Goal: Task Accomplishment & Management: Use online tool/utility

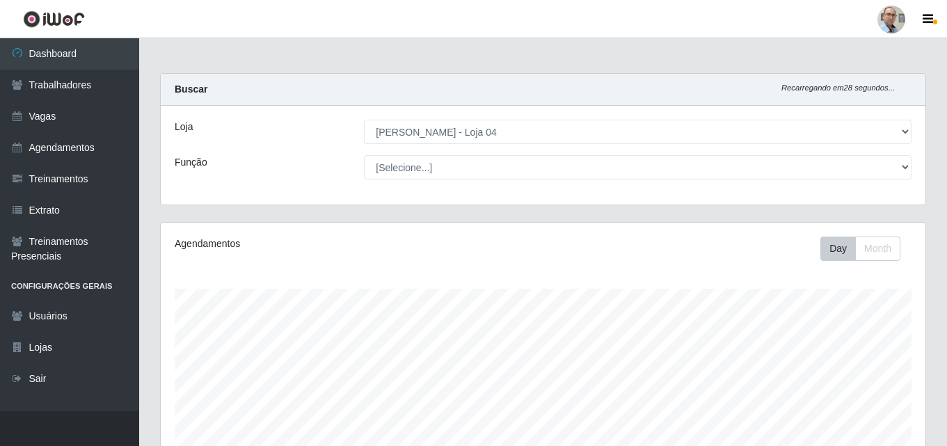
select select "251"
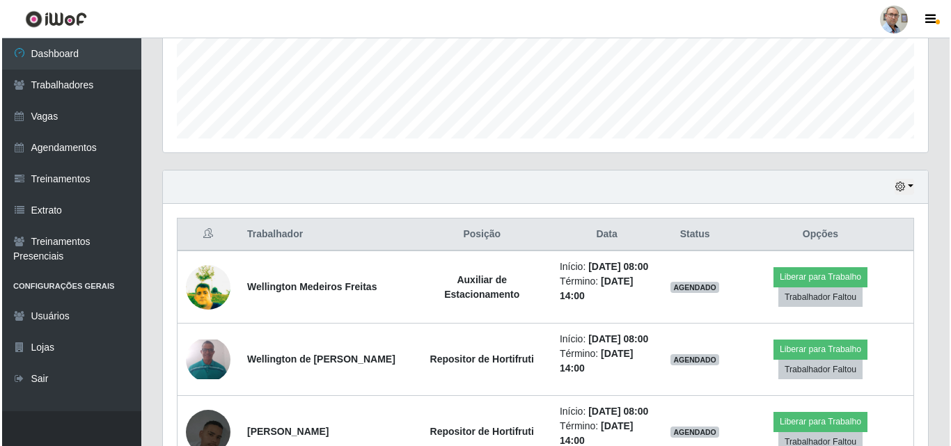
scroll to position [348, 0]
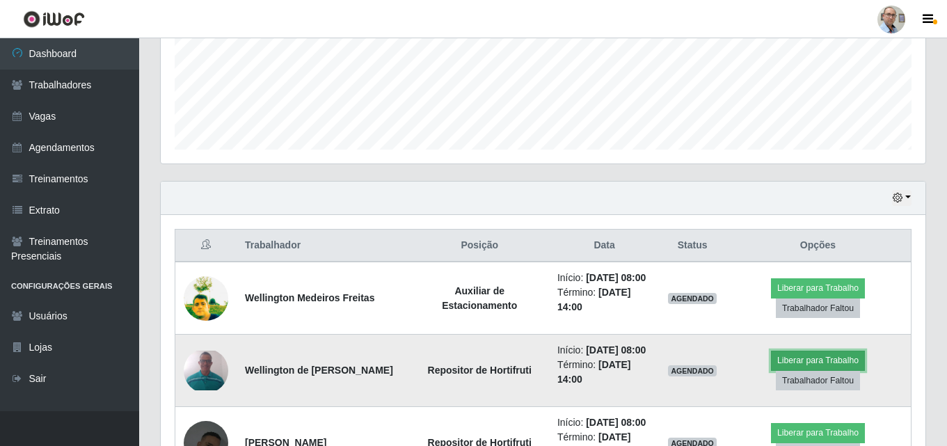
click at [833, 362] on button "Liberar para Trabalho" at bounding box center [818, 360] width 94 height 19
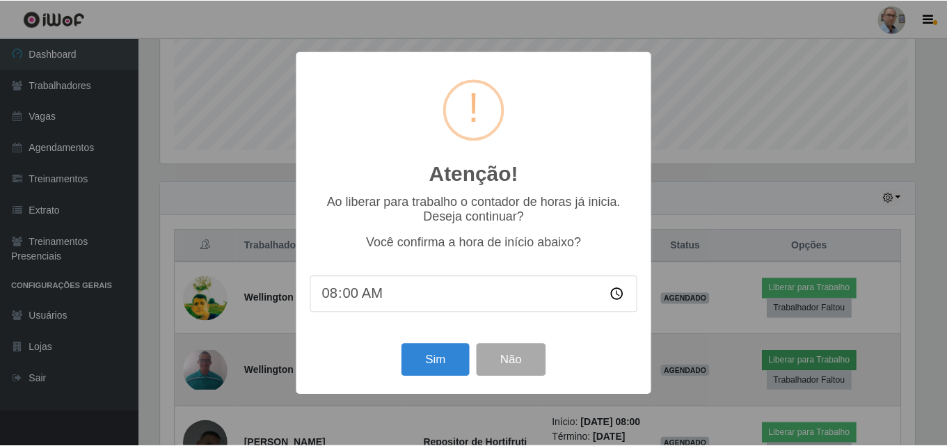
scroll to position [289, 758]
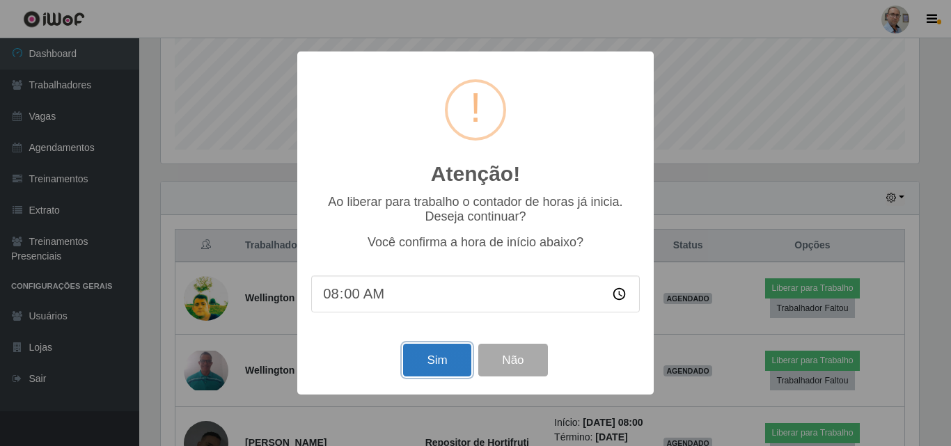
click at [448, 368] on button "Sim" at bounding box center [437, 360] width 68 height 33
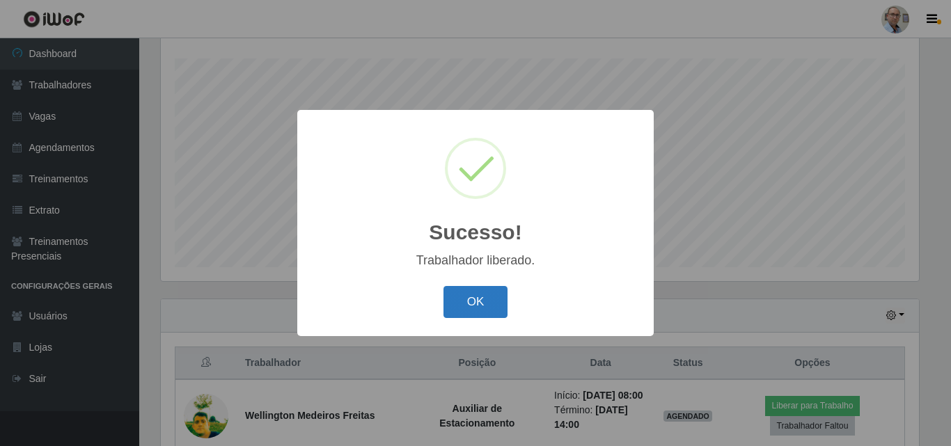
click at [482, 303] on button "OK" at bounding box center [475, 302] width 65 height 33
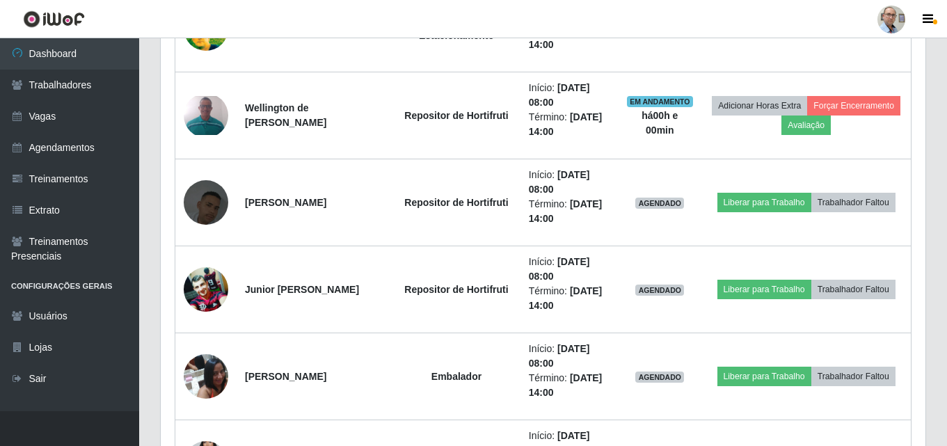
scroll to position [627, 0]
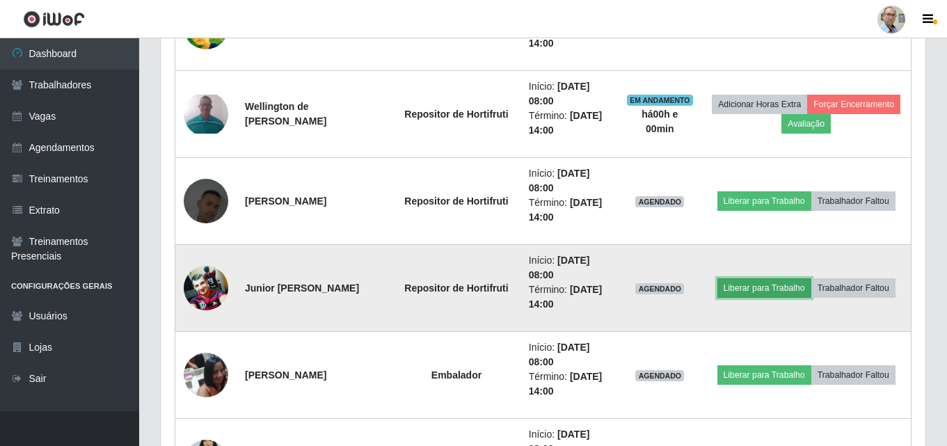
click at [787, 284] on button "Liberar para Trabalho" at bounding box center [765, 287] width 94 height 19
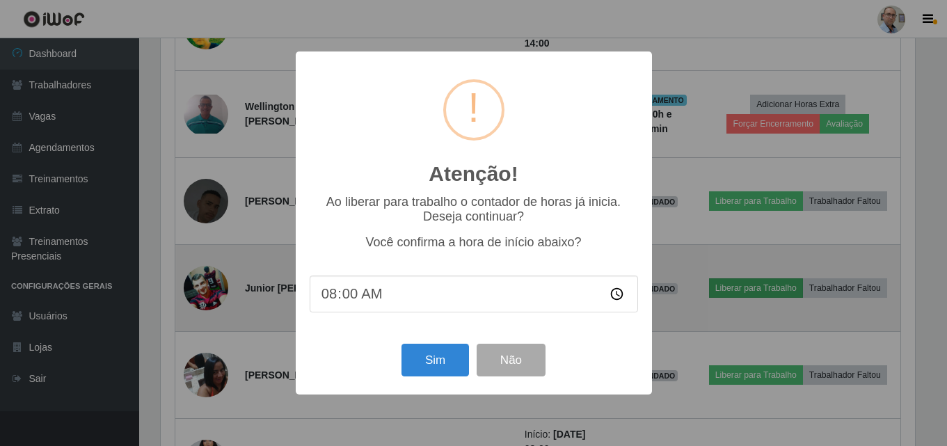
scroll to position [289, 758]
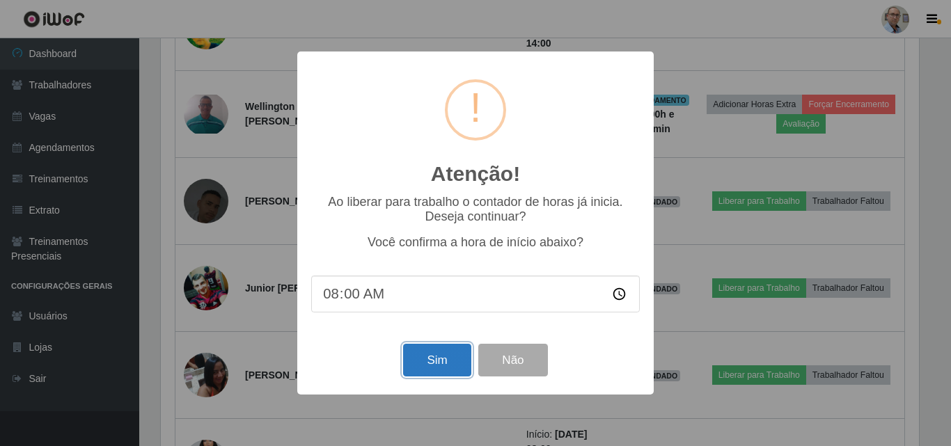
click at [438, 365] on button "Sim" at bounding box center [437, 360] width 68 height 33
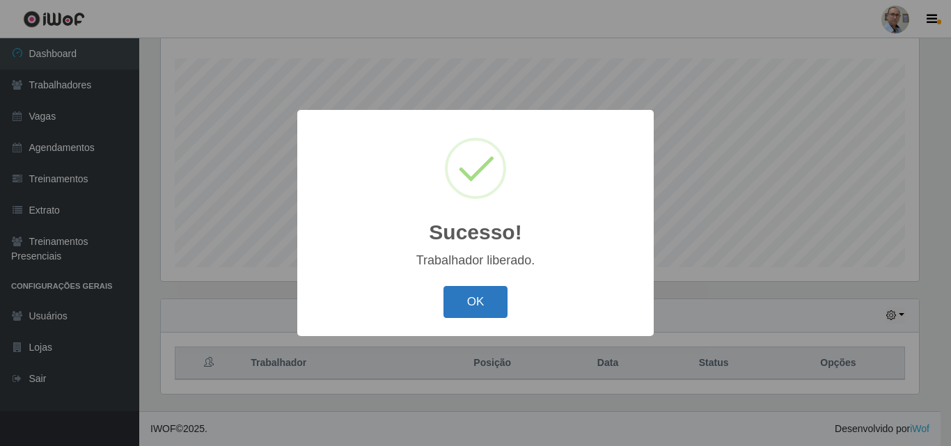
click at [491, 291] on div "OK Cancel" at bounding box center [475, 302] width 329 height 40
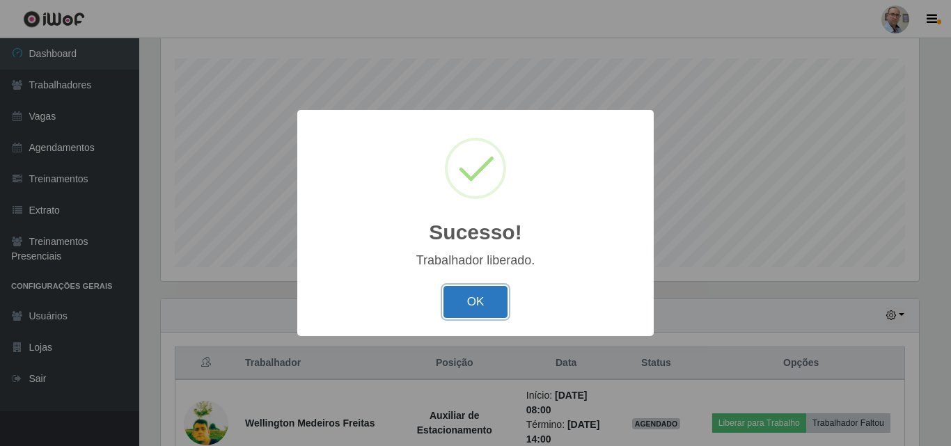
click at [486, 312] on button "OK" at bounding box center [475, 302] width 65 height 33
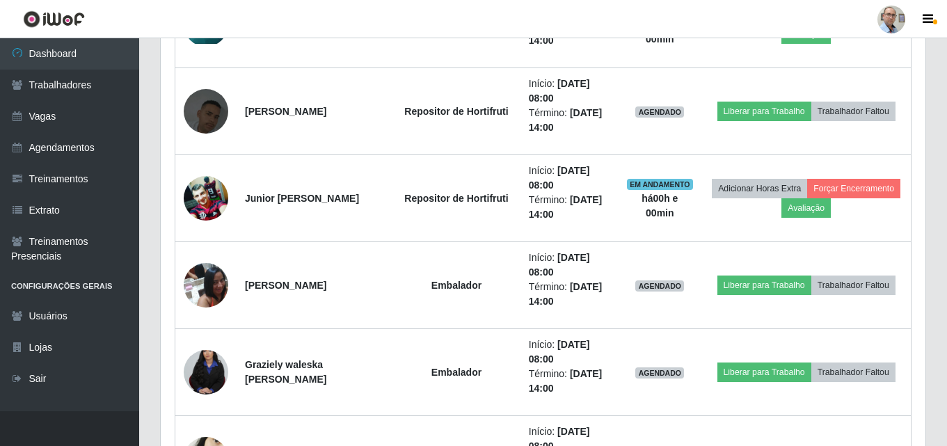
scroll to position [718, 0]
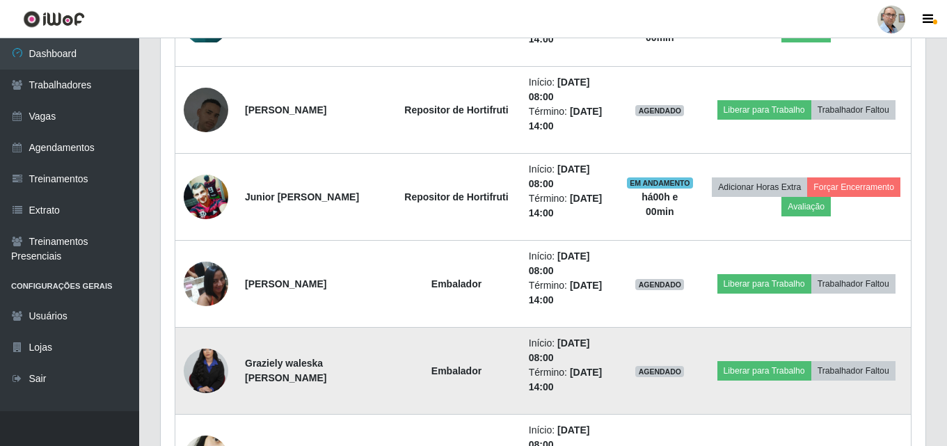
click at [224, 363] on img at bounding box center [206, 371] width 45 height 67
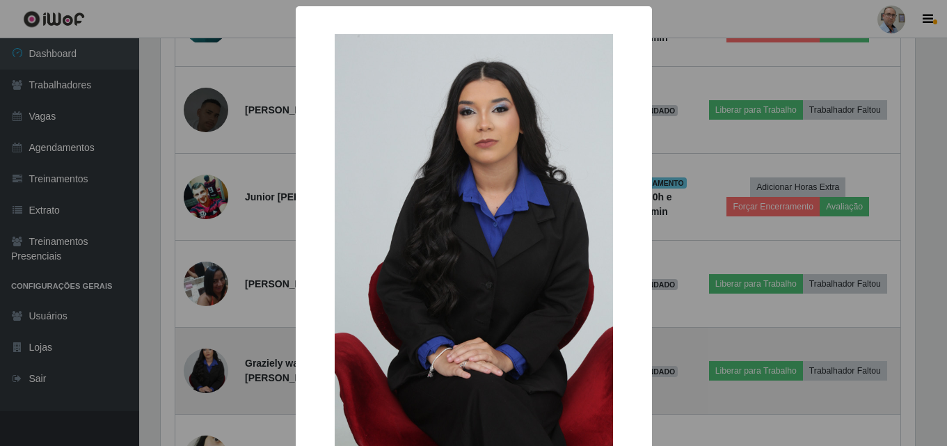
scroll to position [289, 758]
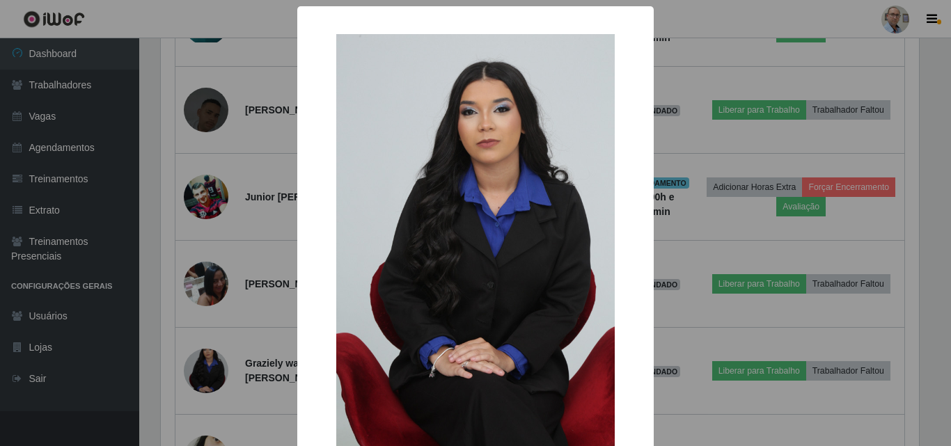
click at [219, 365] on div "× OK Cancel" at bounding box center [475, 223] width 951 height 446
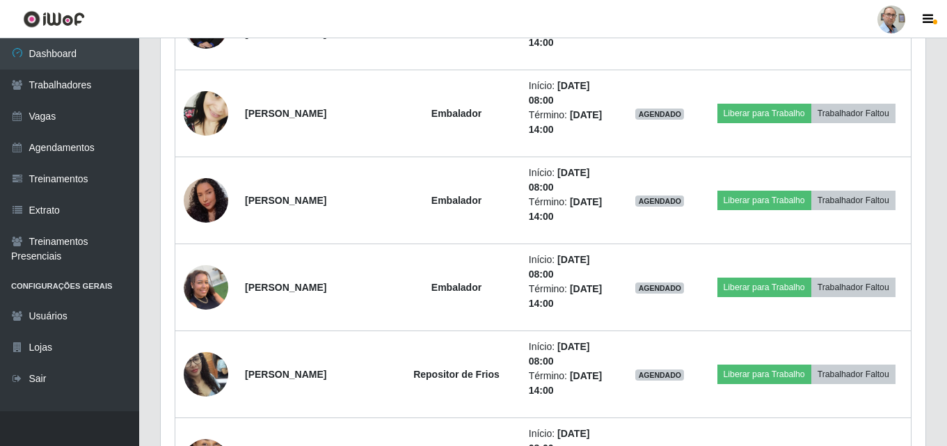
scroll to position [1066, 0]
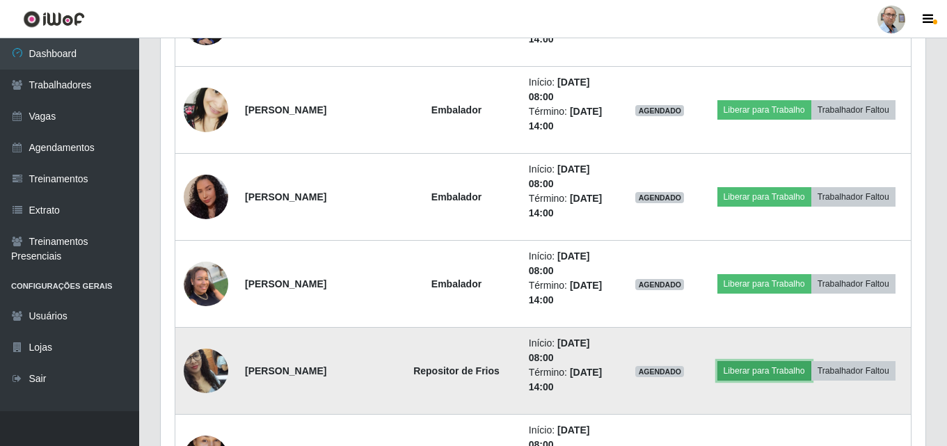
click at [770, 369] on button "Liberar para Trabalho" at bounding box center [765, 370] width 94 height 19
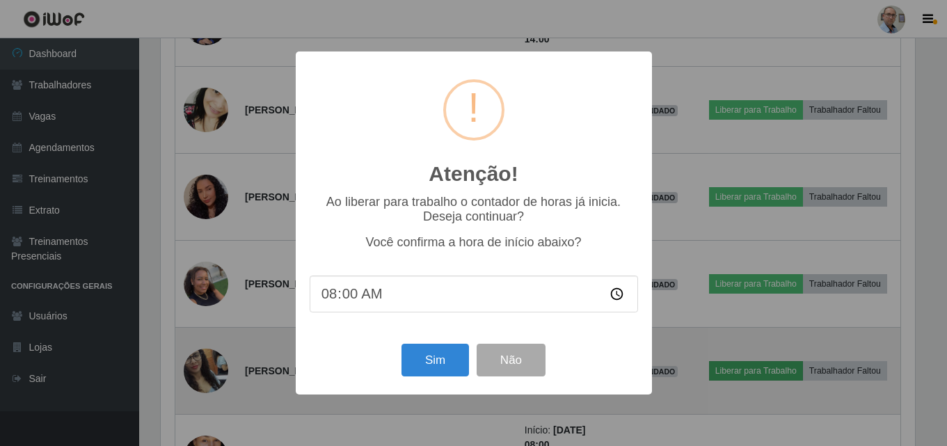
scroll to position [289, 758]
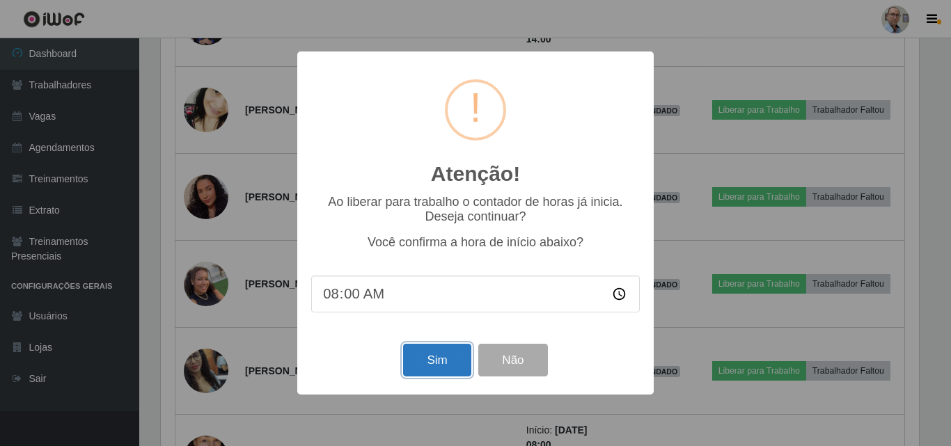
click at [420, 352] on button "Sim" at bounding box center [437, 360] width 68 height 33
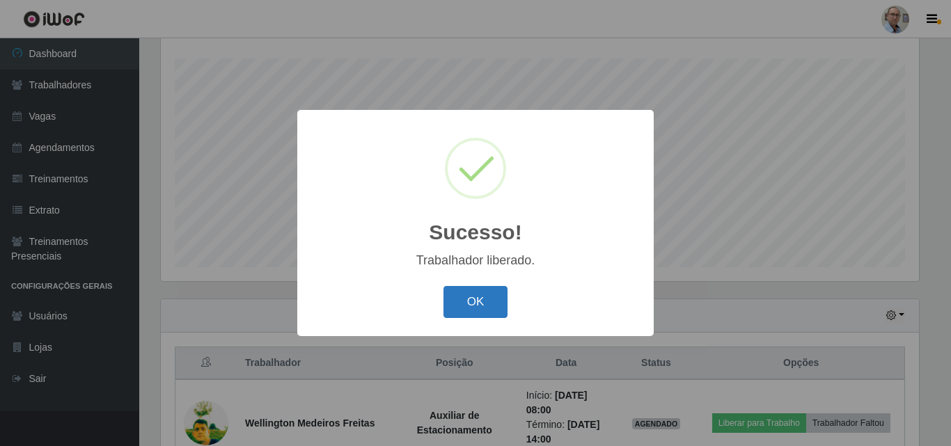
click at [481, 299] on button "OK" at bounding box center [475, 302] width 65 height 33
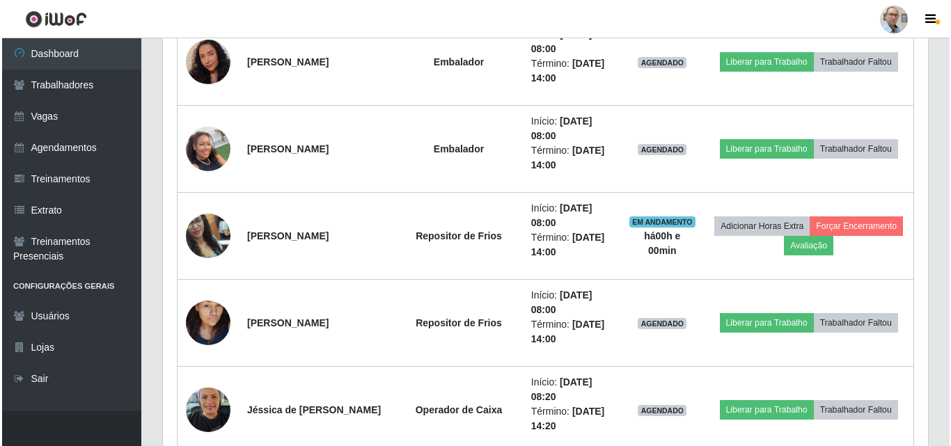
scroll to position [1205, 0]
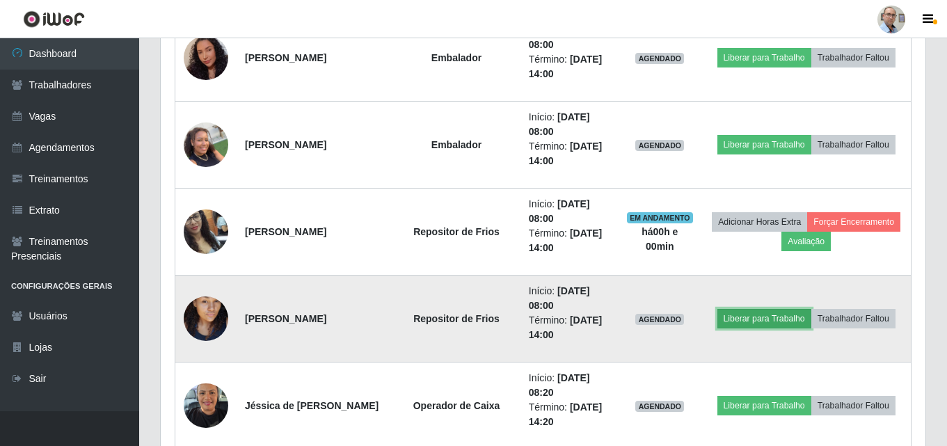
click at [764, 324] on button "Liberar para Trabalho" at bounding box center [765, 318] width 94 height 19
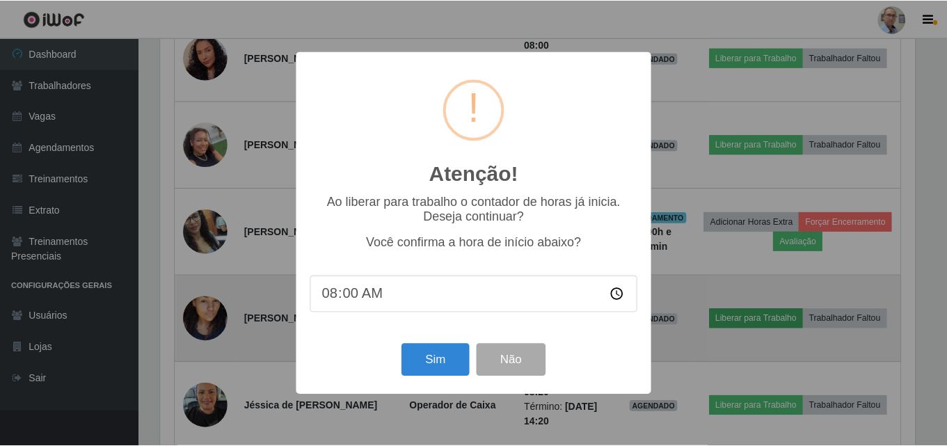
scroll to position [289, 758]
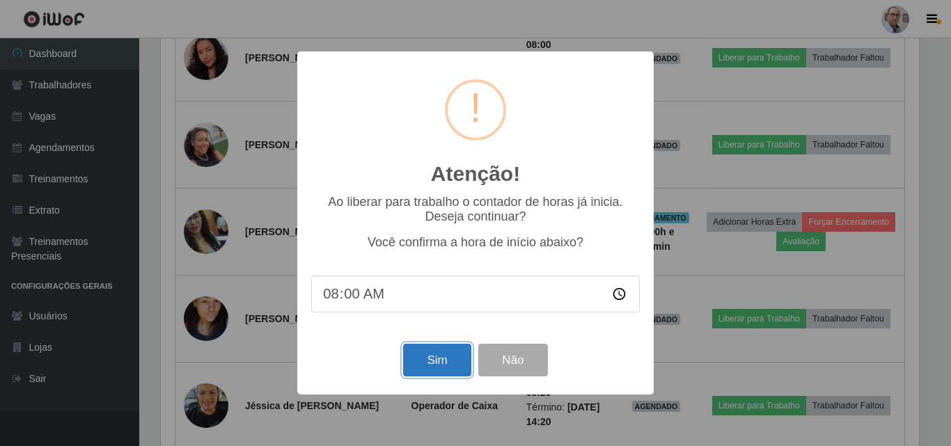
click at [441, 363] on button "Sim" at bounding box center [437, 360] width 68 height 33
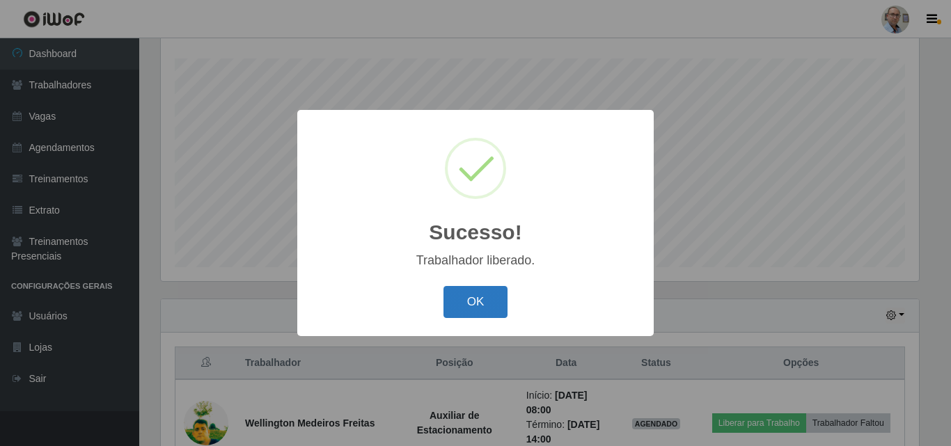
click at [478, 314] on button "OK" at bounding box center [475, 302] width 65 height 33
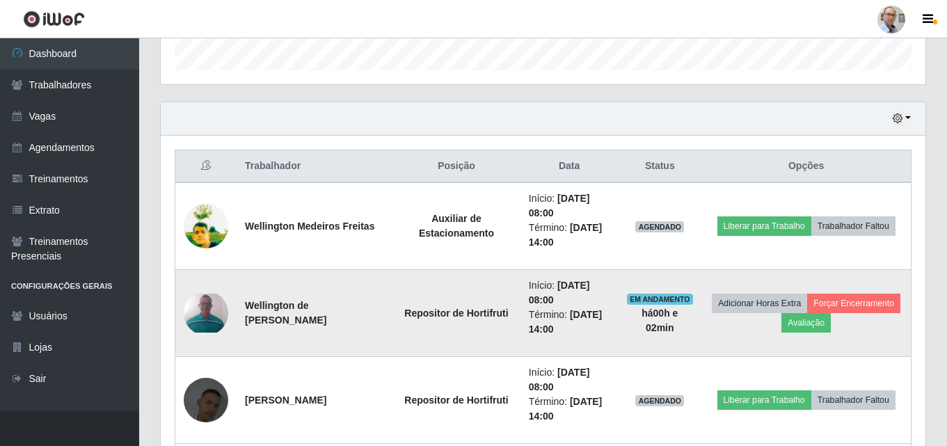
scroll to position [579, 0]
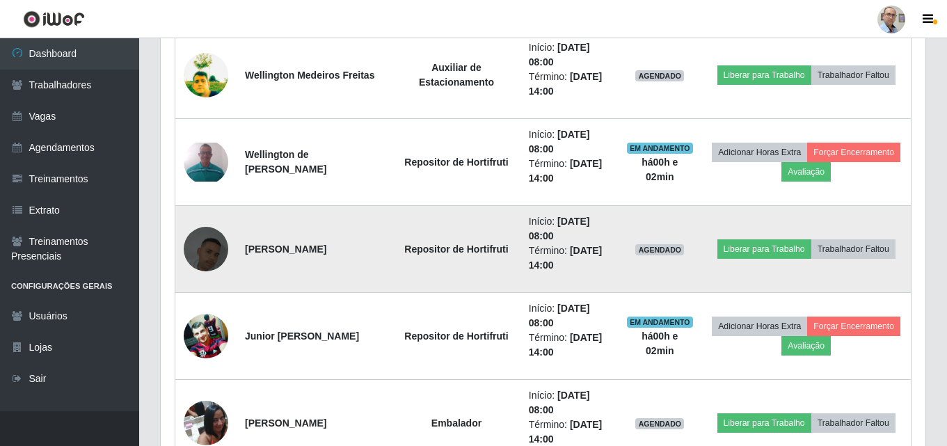
click at [221, 251] on img at bounding box center [206, 249] width 45 height 79
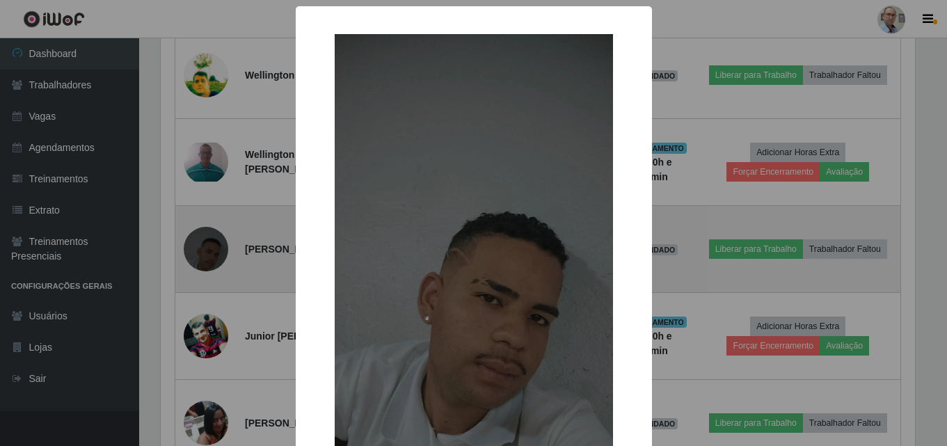
scroll to position [289, 758]
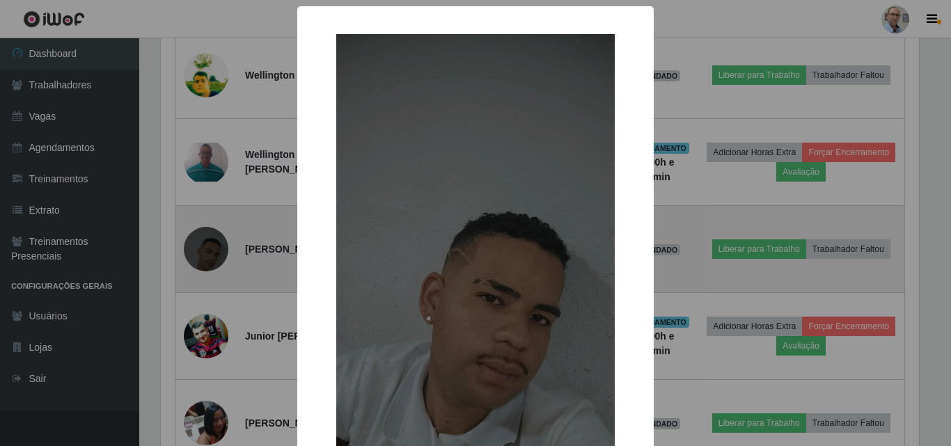
click at [221, 251] on div "× OK Cancel" at bounding box center [475, 223] width 951 height 446
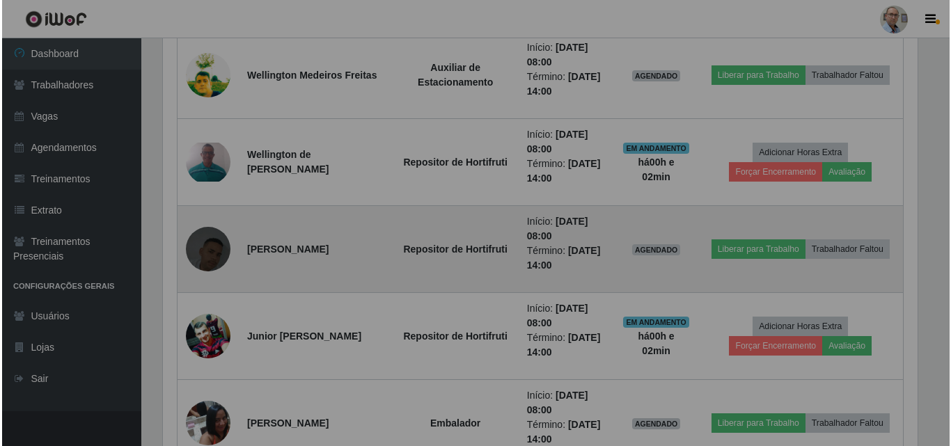
scroll to position [289, 765]
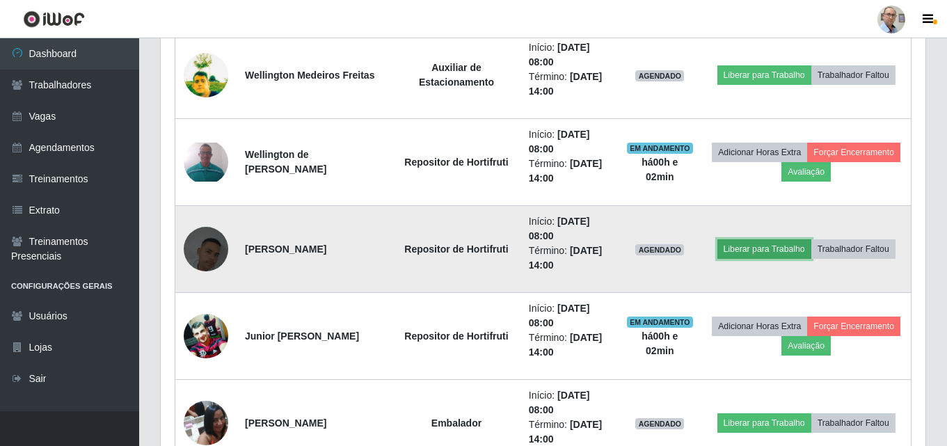
click at [797, 244] on button "Liberar para Trabalho" at bounding box center [765, 248] width 94 height 19
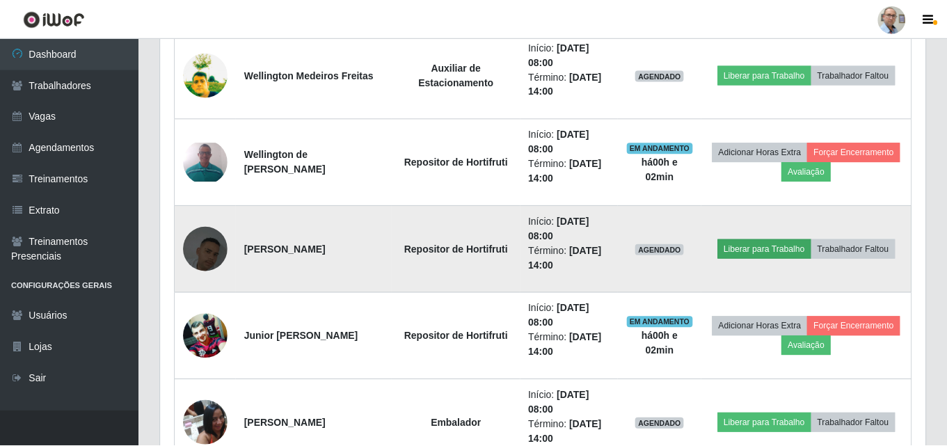
scroll to position [289, 758]
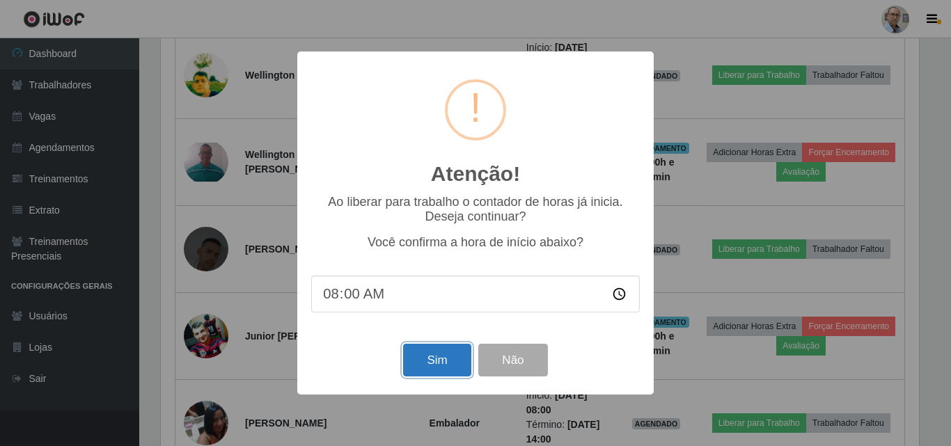
click at [444, 361] on button "Sim" at bounding box center [437, 360] width 68 height 33
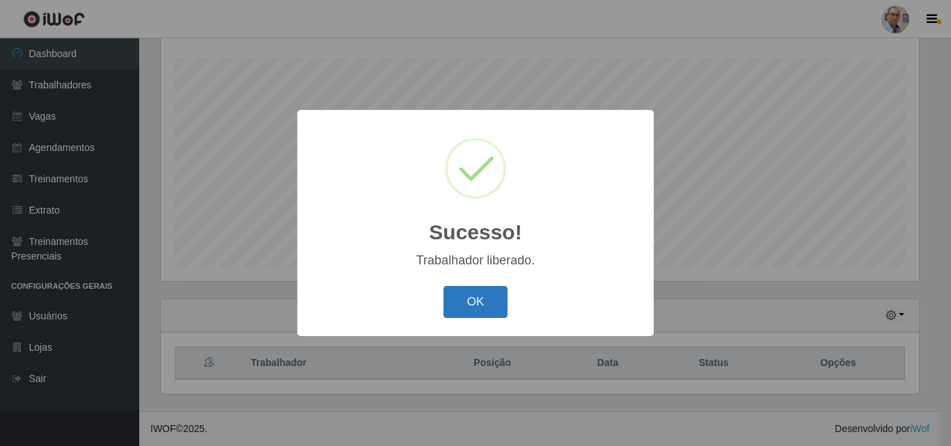
click at [481, 308] on button "OK" at bounding box center [475, 302] width 65 height 33
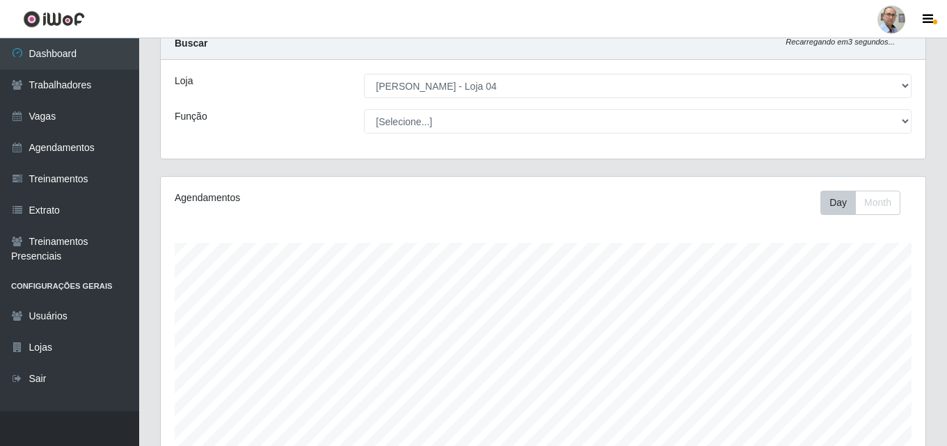
scroll to position [70, 0]
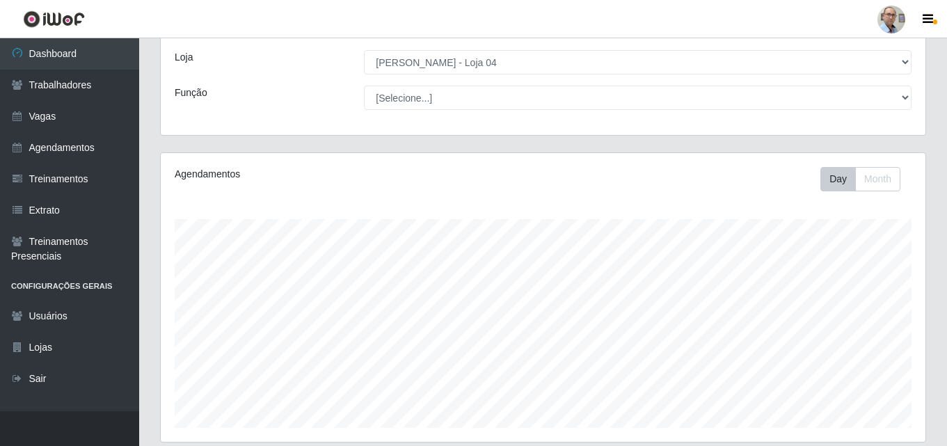
drag, startPoint x: 918, startPoint y: 412, endPoint x: 287, endPoint y: 158, distance: 680.0
click at [287, 158] on div "Agendamentos Day Month 29/07 Agendamentos 81.2" at bounding box center [543, 297] width 765 height 289
